Goal: Find specific page/section: Find specific page/section

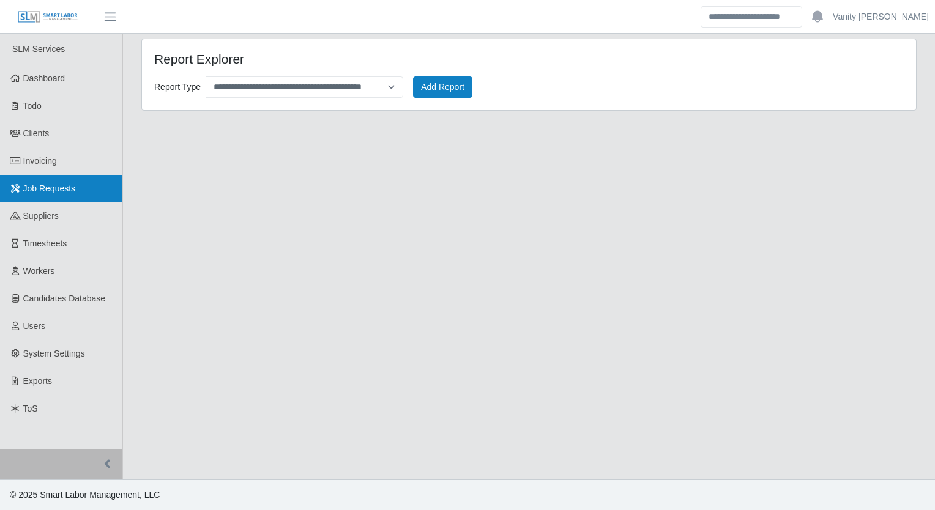
click at [68, 185] on span "Job Requests" at bounding box center [49, 189] width 53 height 10
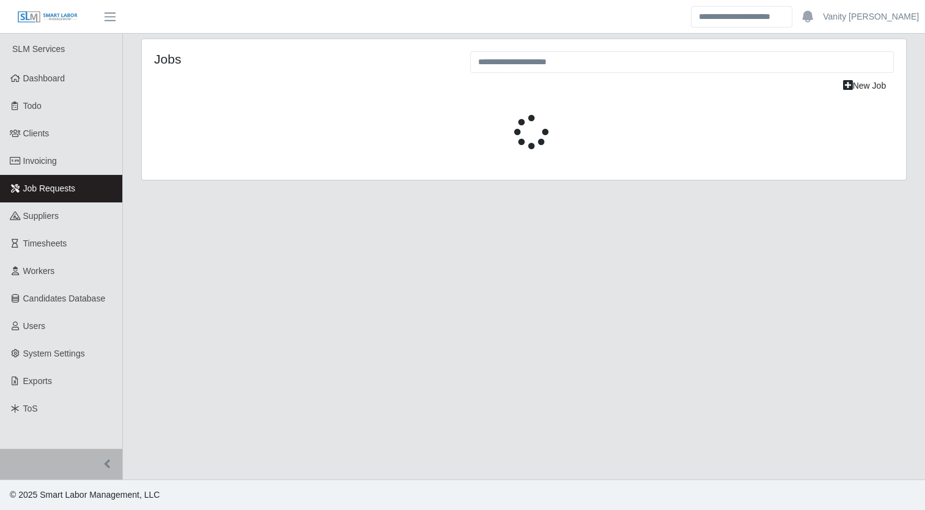
select select "****"
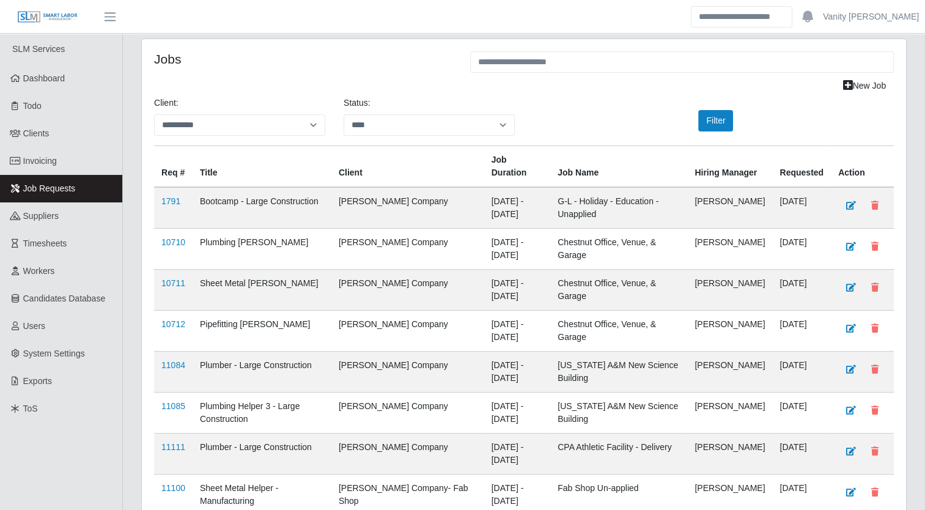
click at [918, 164] on div "**********" at bounding box center [524, 414] width 803 height 751
click at [836, 116] on div "**********" at bounding box center [524, 121] width 758 height 49
